Goal: Use online tool/utility: Utilize a website feature to perform a specific function

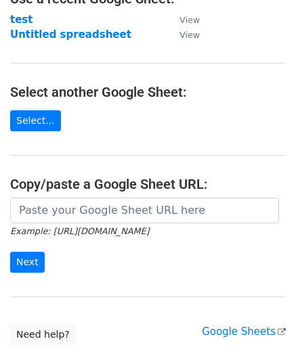
scroll to position [105, 0]
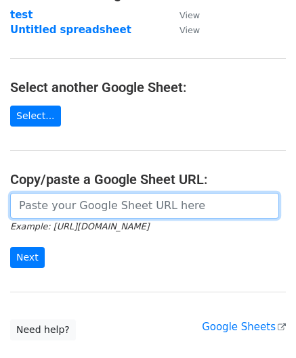
click at [131, 206] on input "url" at bounding box center [144, 206] width 269 height 26
paste input "[URL][DOMAIN_NAME]"
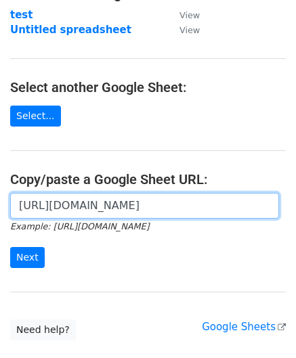
scroll to position [0, 294]
type input "[URL][DOMAIN_NAME]"
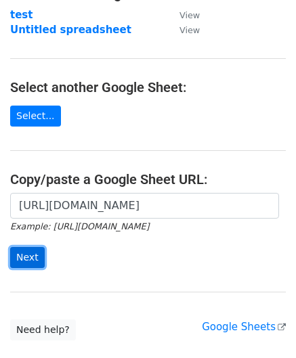
click at [20, 266] on input "Next" at bounding box center [27, 257] width 35 height 21
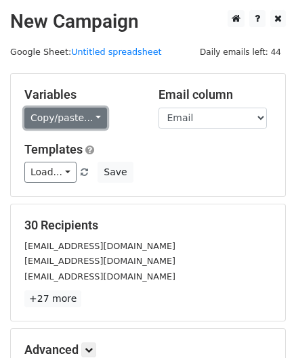
click at [52, 125] on link "Copy/paste..." at bounding box center [65, 118] width 83 height 21
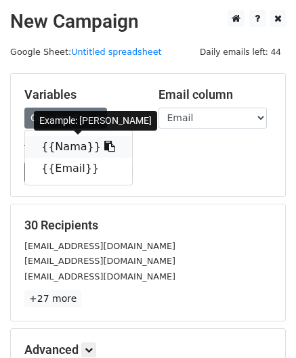
click at [55, 151] on link "{{Nama}}" at bounding box center [78, 147] width 107 height 22
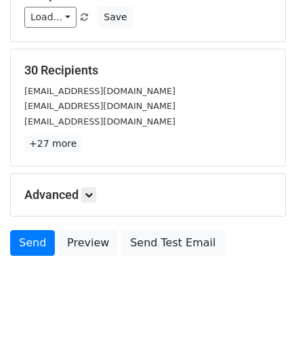
scroll to position [165, 0]
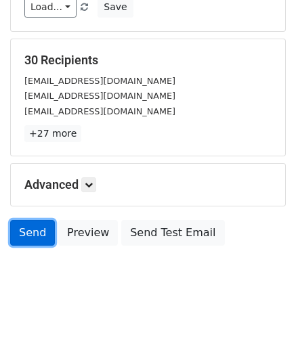
click at [33, 226] on link "Send" at bounding box center [32, 233] width 45 height 26
